Goal: Task Accomplishment & Management: Use online tool/utility

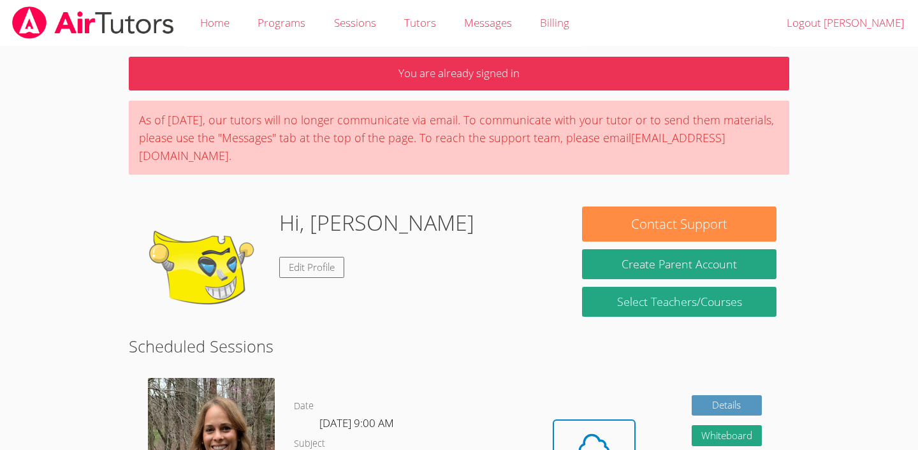
click at [111, 218] on body "Home Programs Sessions Tutors Messages Billing Logout [PERSON_NAME] You are alr…" at bounding box center [459, 225] width 918 height 450
click at [578, 431] on icon at bounding box center [594, 446] width 36 height 36
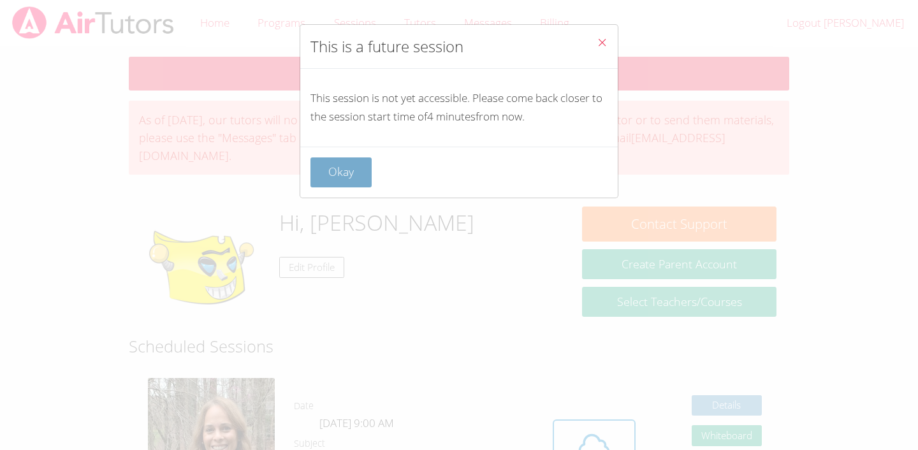
click at [362, 176] on button "Okay" at bounding box center [340, 172] width 61 height 30
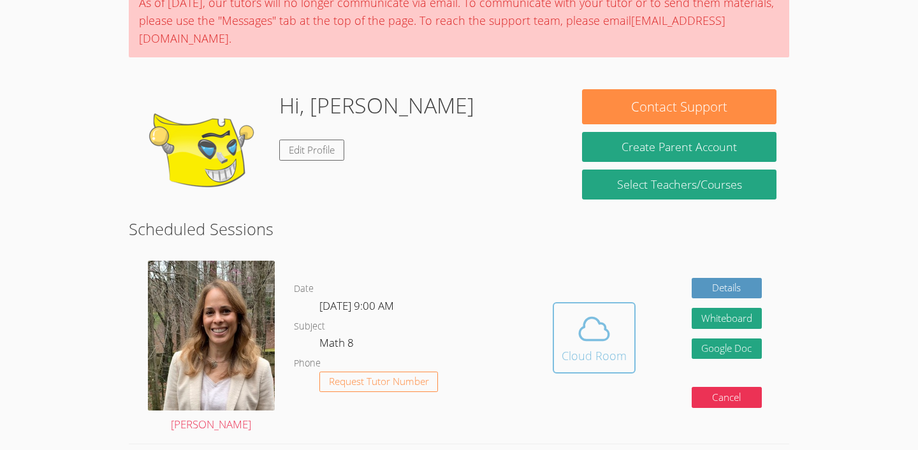
scroll to position [94, 0]
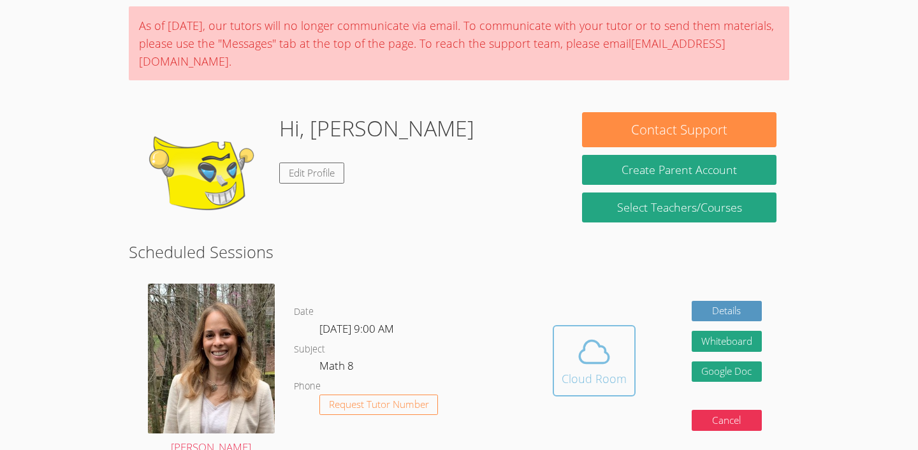
click at [621, 347] on span at bounding box center [593, 352] width 65 height 36
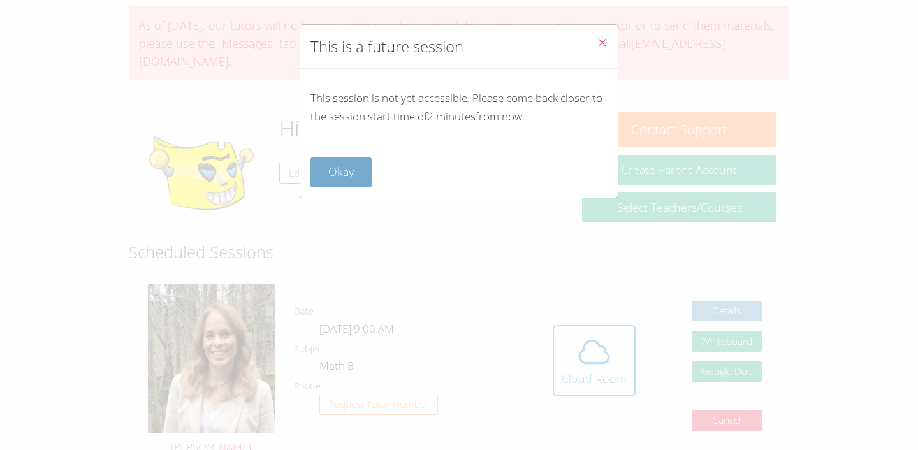
click at [321, 183] on button "Okay" at bounding box center [340, 172] width 61 height 30
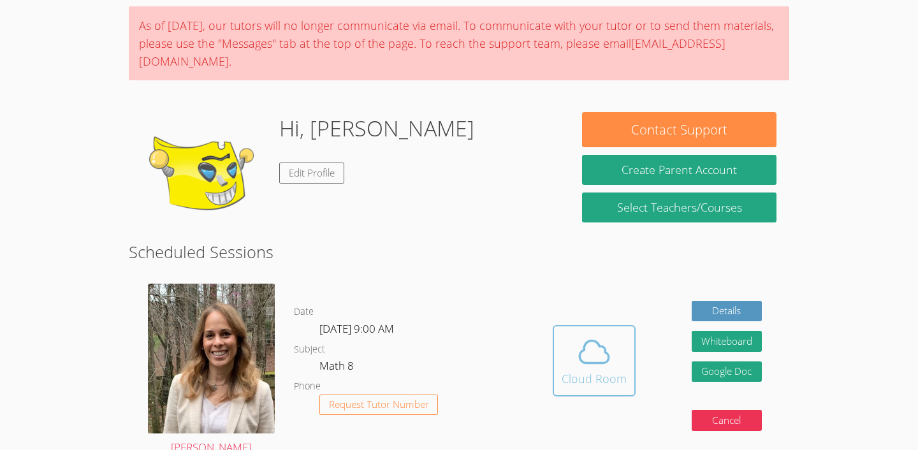
click at [596, 360] on icon at bounding box center [594, 352] width 36 height 36
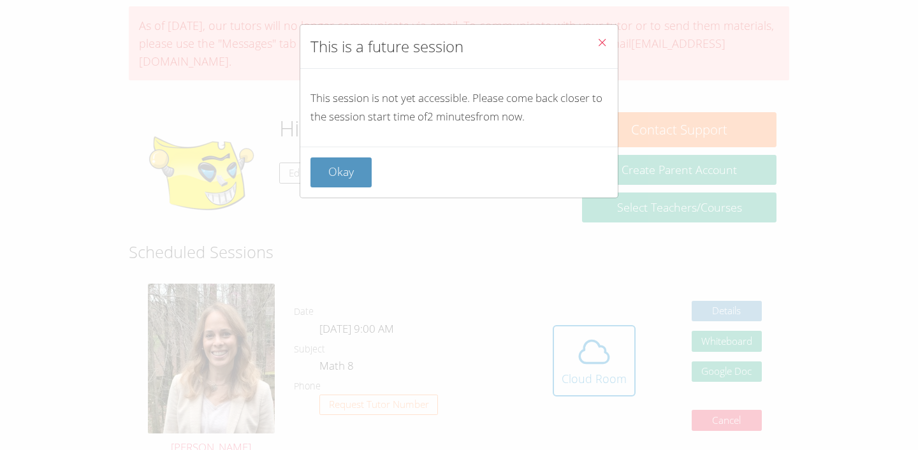
click at [599, 58] on button "Close" at bounding box center [601, 44] width 31 height 39
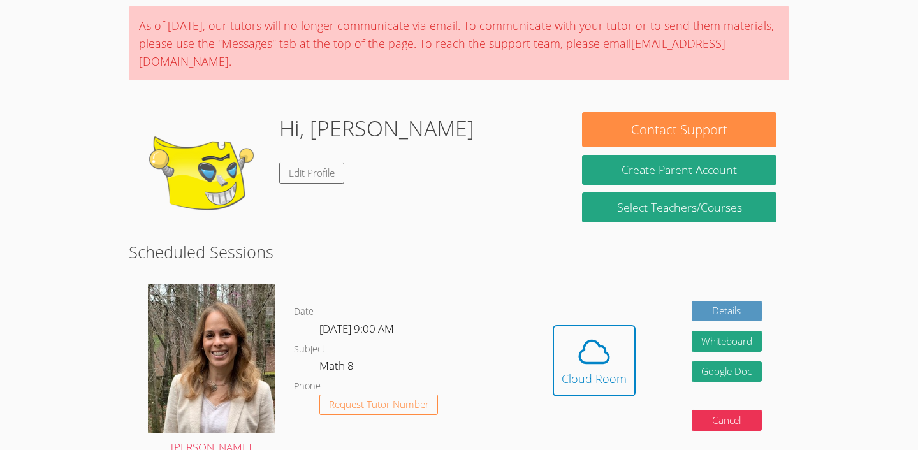
click at [592, 420] on div "Hidden Cloud Room Details Whiteboard Hidden Google Doc Cancel" at bounding box center [657, 370] width 264 height 192
click at [604, 338] on icon at bounding box center [594, 352] width 36 height 36
click at [591, 356] on icon at bounding box center [594, 352] width 36 height 36
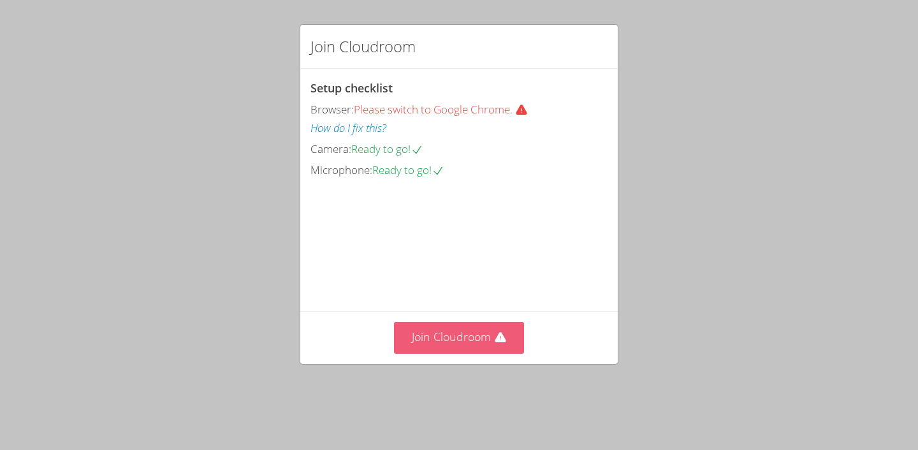
click at [494, 344] on icon at bounding box center [500, 337] width 13 height 13
click at [490, 353] on button "Join Cloudroom" at bounding box center [459, 337] width 131 height 31
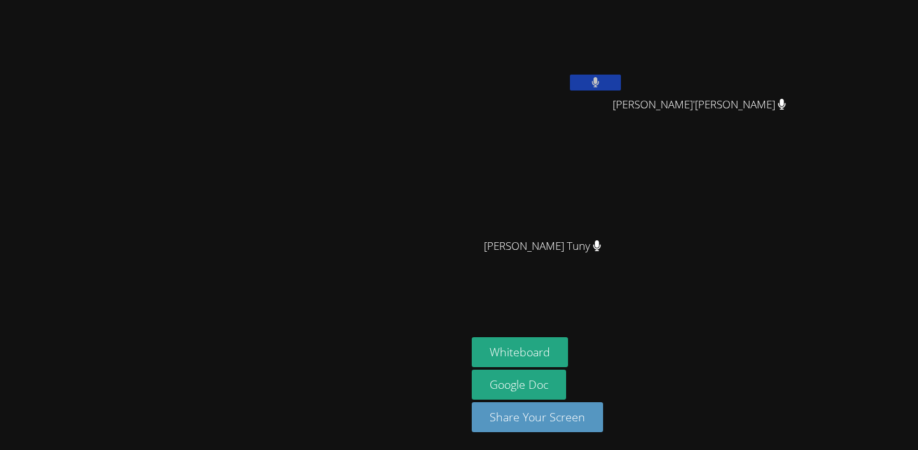
click at [621, 85] on button at bounding box center [595, 83] width 51 height 16
click at [623, 96] on div "Christopher Stevens" at bounding box center [548, 73] width 152 height 136
click at [621, 85] on button at bounding box center [595, 83] width 51 height 16
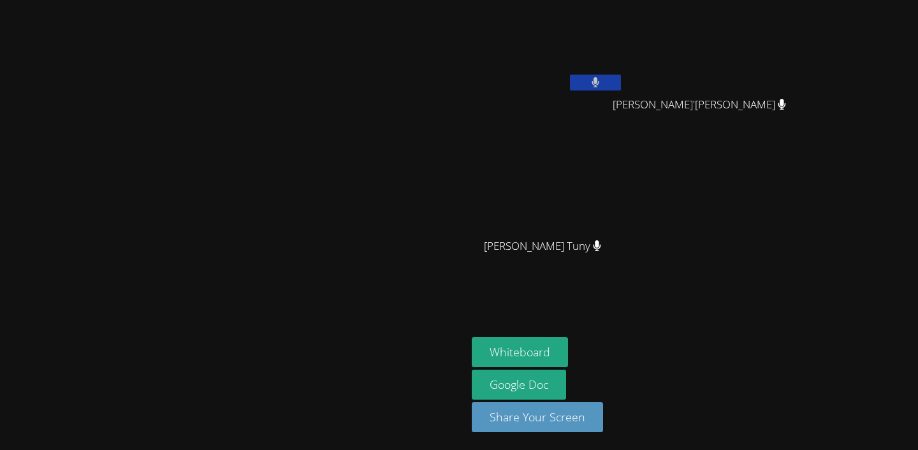
click at [621, 85] on button at bounding box center [595, 83] width 51 height 16
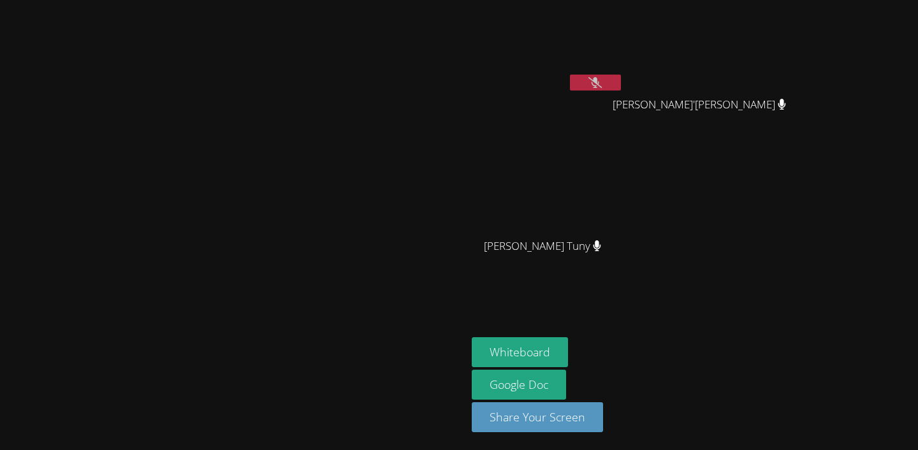
click at [621, 85] on button at bounding box center [595, 83] width 51 height 16
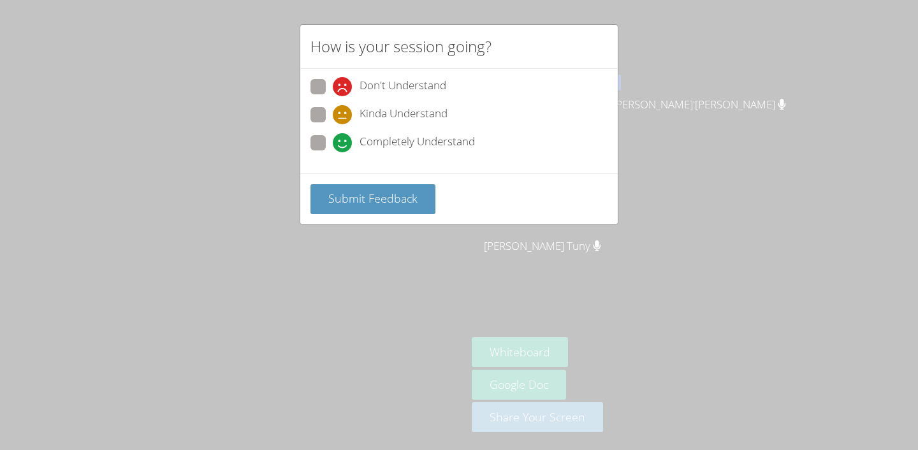
click at [454, 150] on span "Completely Understand" at bounding box center [416, 142] width 115 height 19
click at [344, 146] on input "Completely Understand" at bounding box center [338, 140] width 11 height 11
radio input "true"
click at [388, 210] on button "Submit Feedback" at bounding box center [372, 199] width 125 height 30
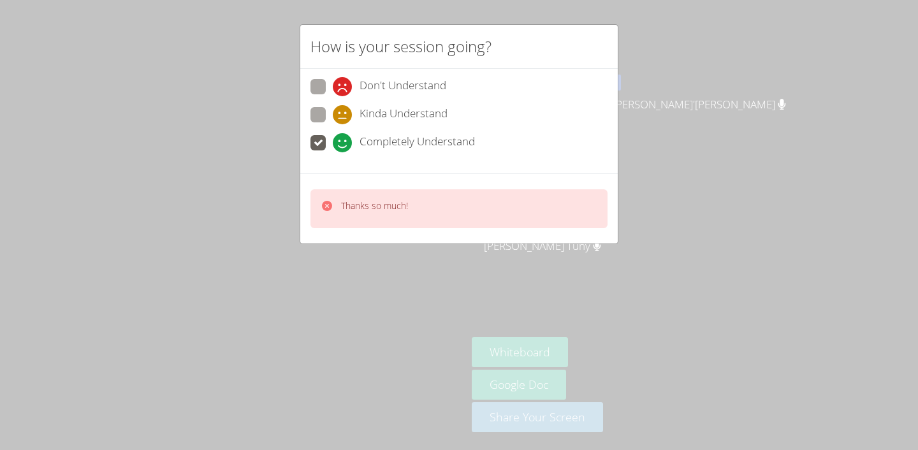
click at [433, 281] on div "How is your session going? Don't Understand Kinda Understand Completely Underst…" at bounding box center [459, 225] width 918 height 450
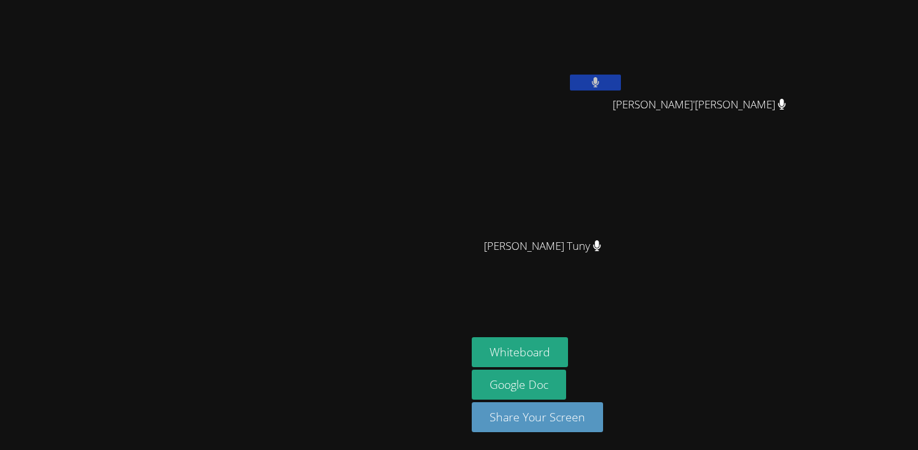
click at [599, 85] on icon at bounding box center [595, 82] width 8 height 11
click at [602, 85] on icon at bounding box center [594, 82] width 13 height 11
click at [599, 85] on icon at bounding box center [595, 82] width 8 height 11
click at [602, 85] on icon at bounding box center [594, 82] width 13 height 11
